Goal: Find specific page/section

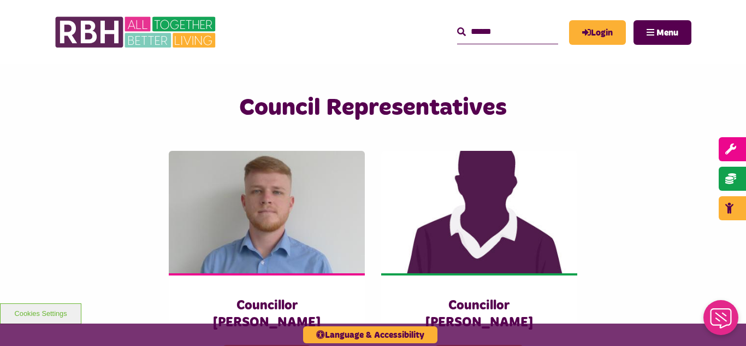
scroll to position [2320, 0]
click at [142, 37] on img at bounding box center [137, 32] width 164 height 43
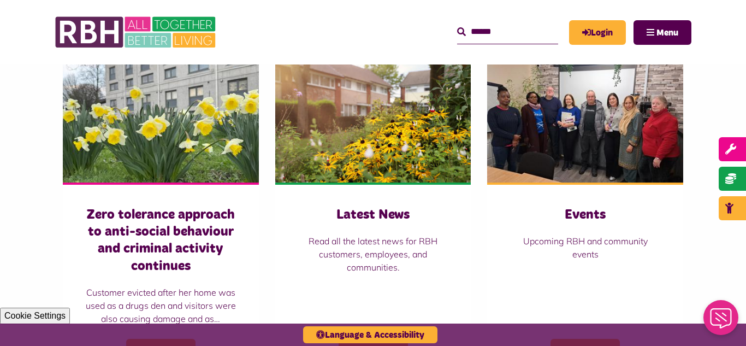
scroll to position [765, 0]
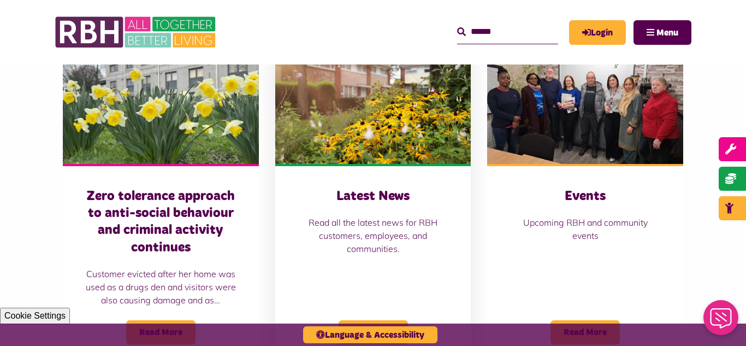
click at [407, 110] on img at bounding box center [373, 103] width 196 height 122
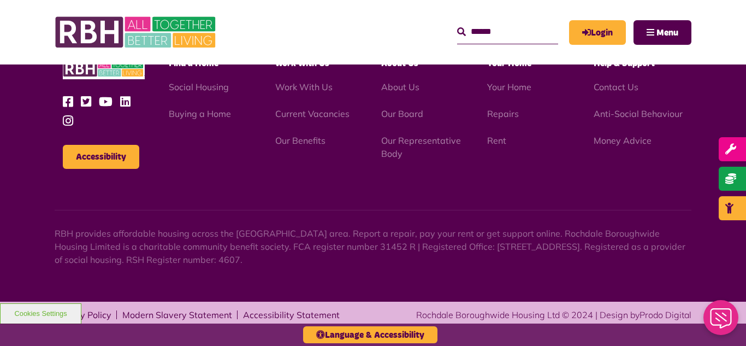
scroll to position [1190, 0]
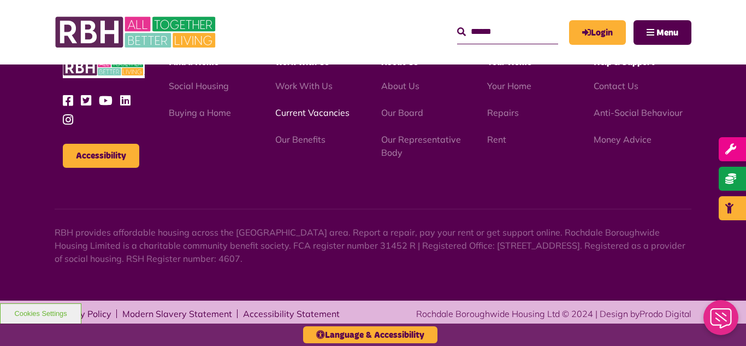
click at [320, 111] on link "Current Vacancies" at bounding box center [312, 112] width 74 height 11
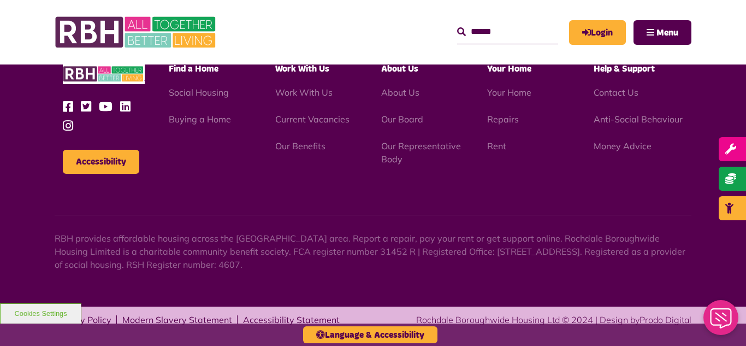
scroll to position [1318, 0]
